Goal: Information Seeking & Learning: Understand process/instructions

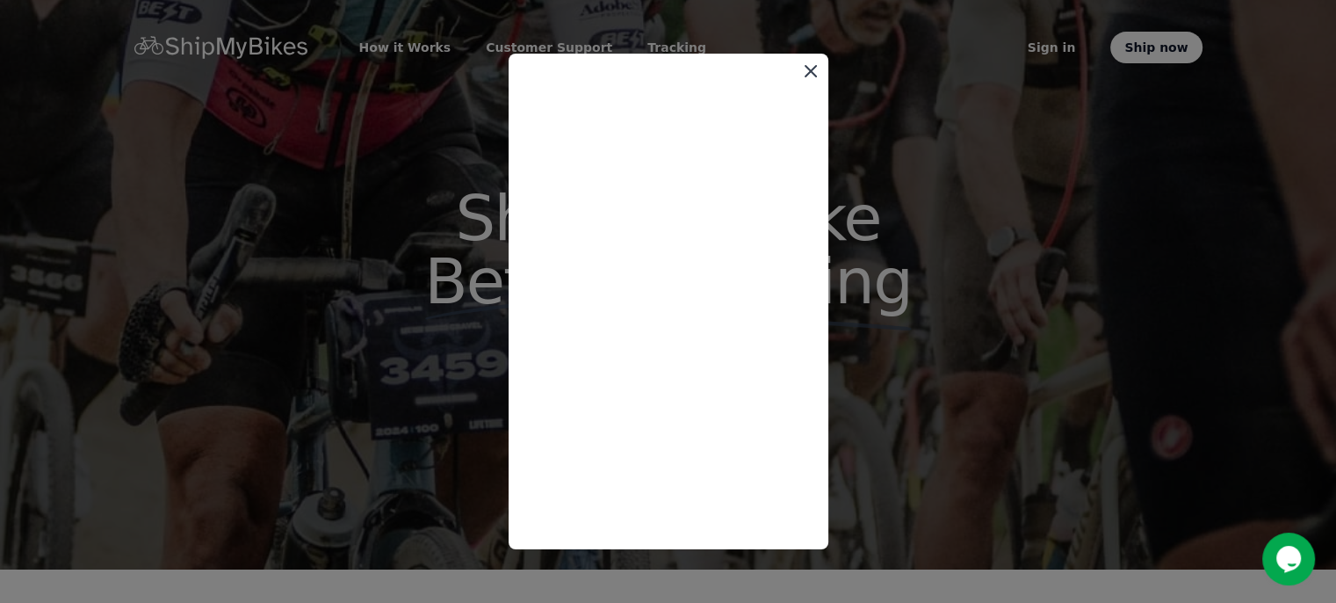
click at [814, 72] on icon at bounding box center [810, 71] width 21 height 21
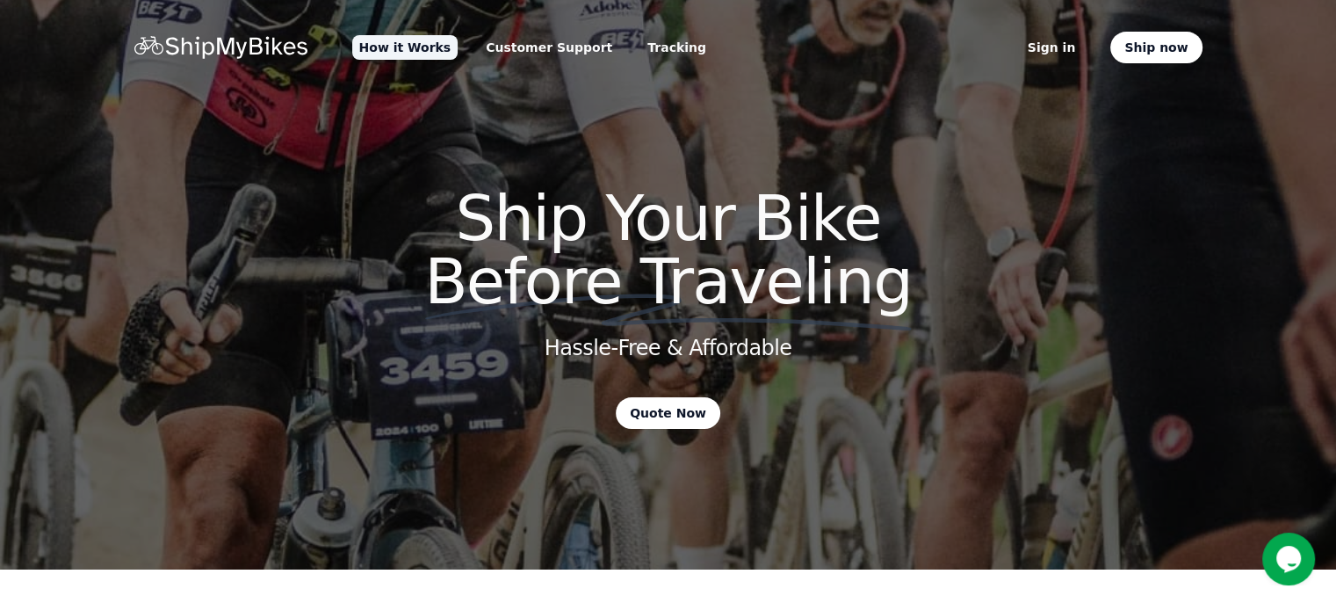
click at [372, 52] on link "How it Works" at bounding box center [405, 47] width 106 height 25
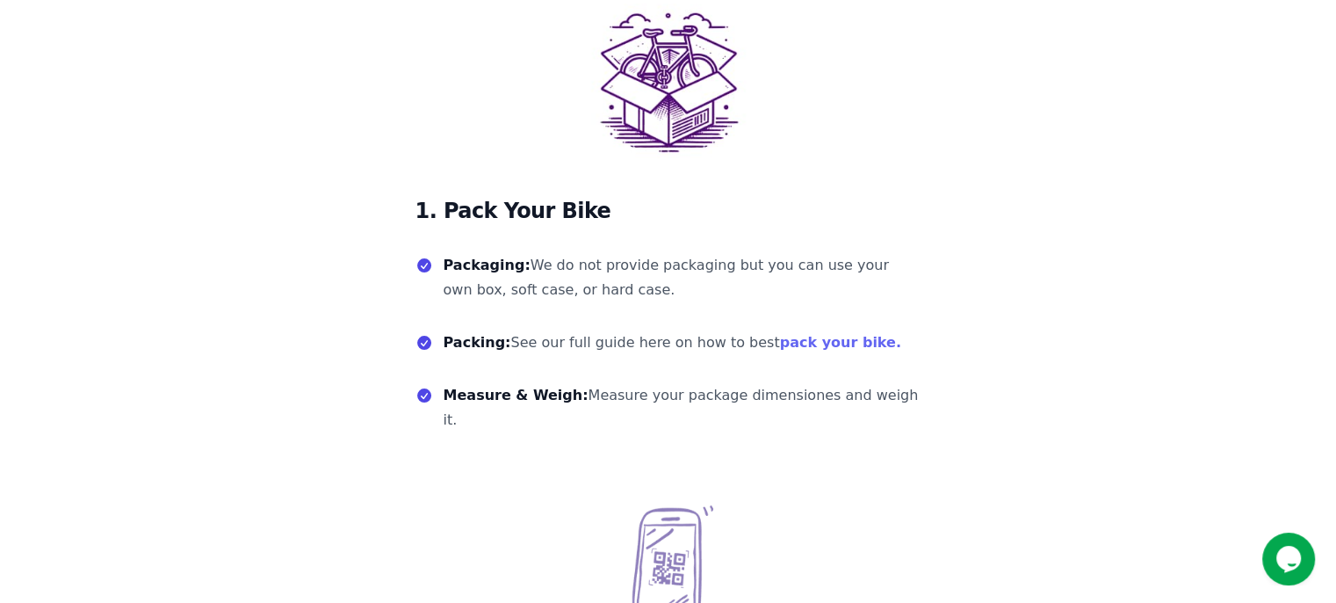
scroll to position [439, 0]
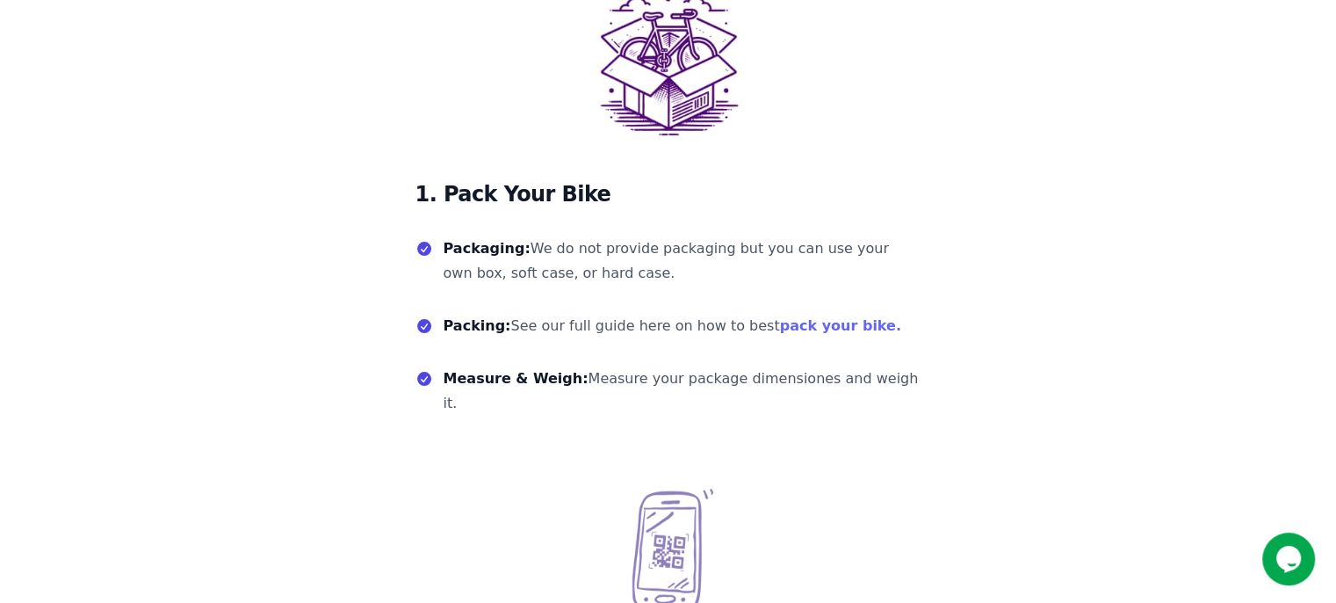
click at [792, 329] on link "pack your bike." at bounding box center [840, 325] width 121 height 17
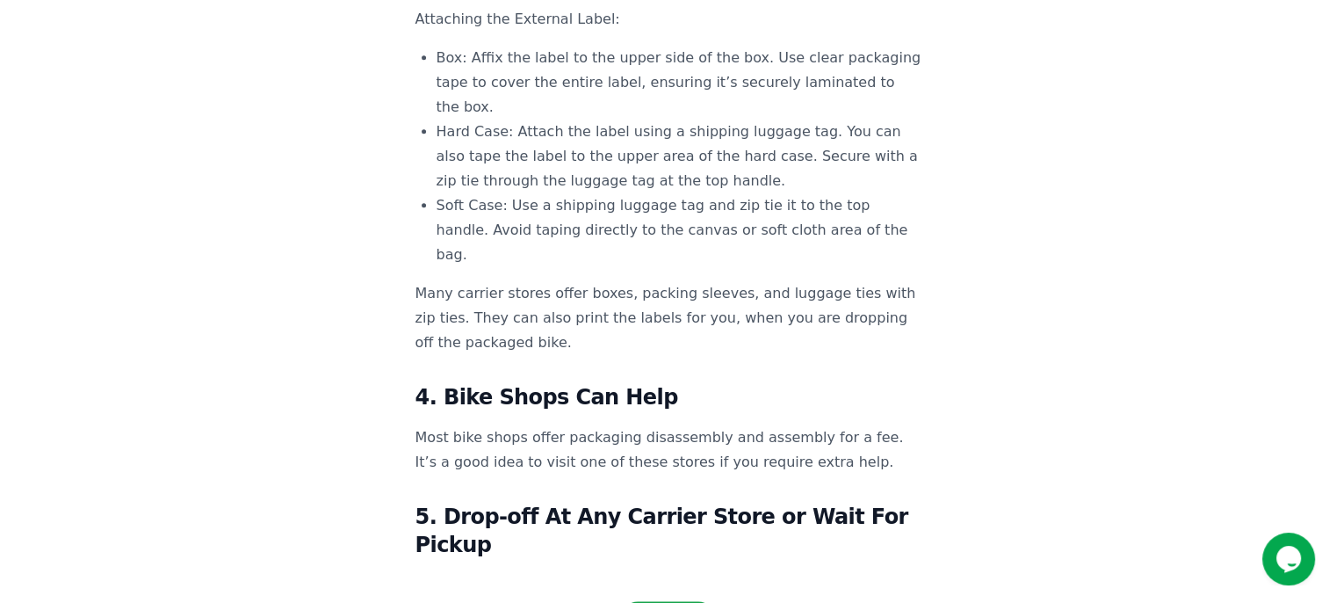
scroll to position [2284, 0]
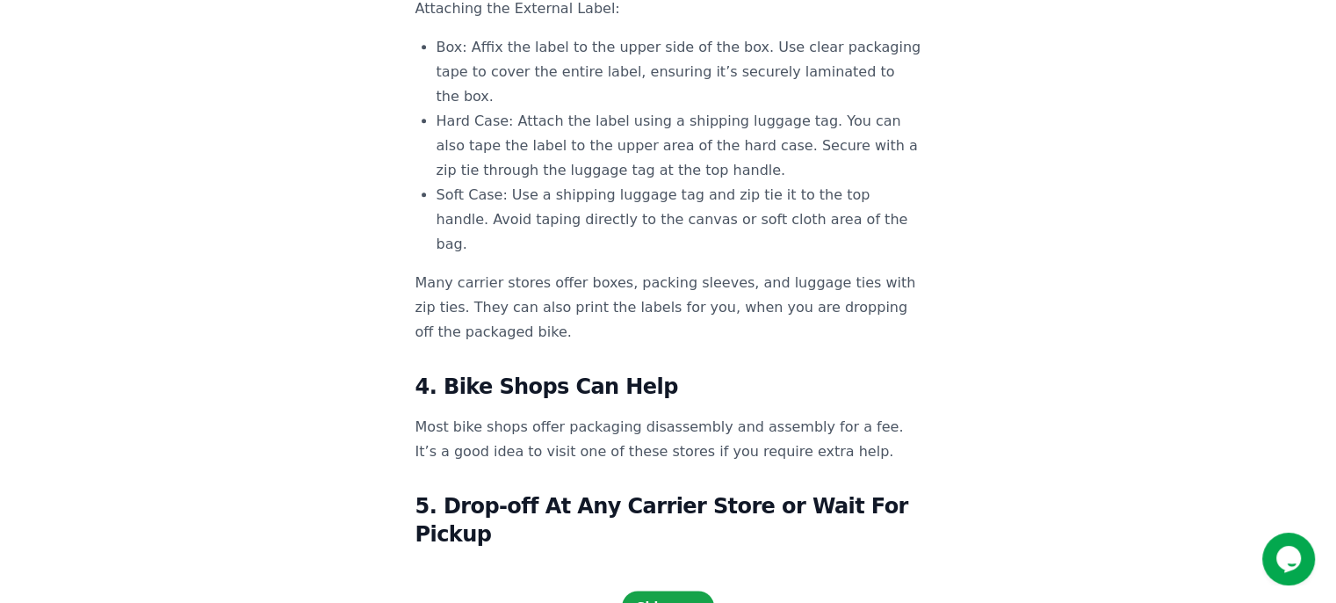
scroll to position [439, 0]
